Goal: Find specific page/section: Find specific page/section

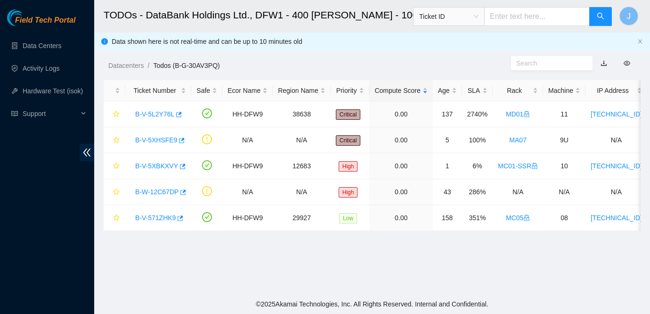
click at [556, 262] on main "TODOs - DataBank Holdings Ltd., DFW1 - 400 [PERSON_NAME] - 100 Ticket ID J Data…" at bounding box center [372, 147] width 556 height 294
click at [543, 261] on main "TODOs - DataBank Holdings Ltd., DFW1 - 400 [PERSON_NAME] - 100 Ticket ID J Data…" at bounding box center [372, 147] width 556 height 294
click at [67, 114] on span "Support" at bounding box center [51, 113] width 56 height 19
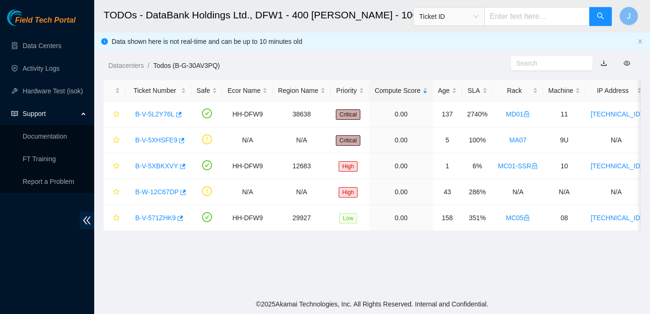
click at [67, 114] on span "Support" at bounding box center [51, 113] width 56 height 19
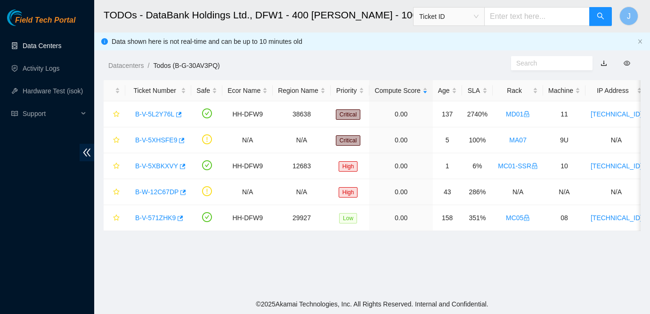
click at [49, 48] on link "Data Centers" at bounding box center [42, 46] width 39 height 8
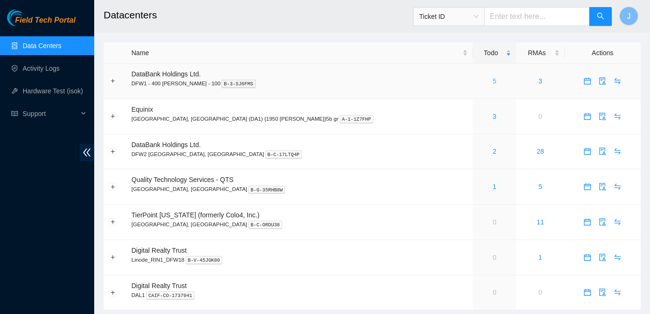
click at [493, 81] on link "5" at bounding box center [495, 81] width 4 height 8
